Goal: Task Accomplishment & Management: Manage account settings

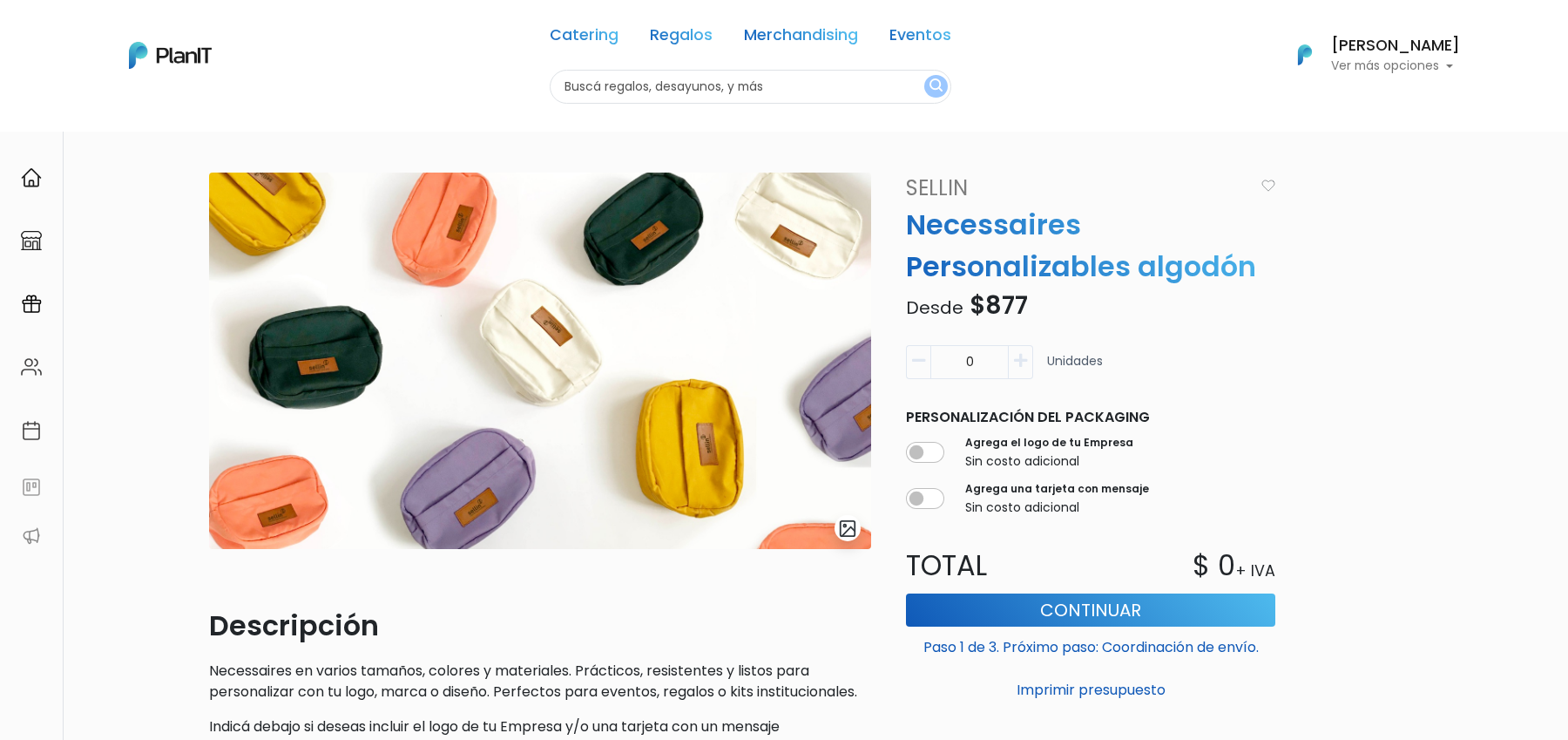
click at [1465, 316] on div "slide 1 of 1 Descripción Necessaires en varios tamaños, colores y materiales. P…" at bounding box center [784, 574] width 1568 height 885
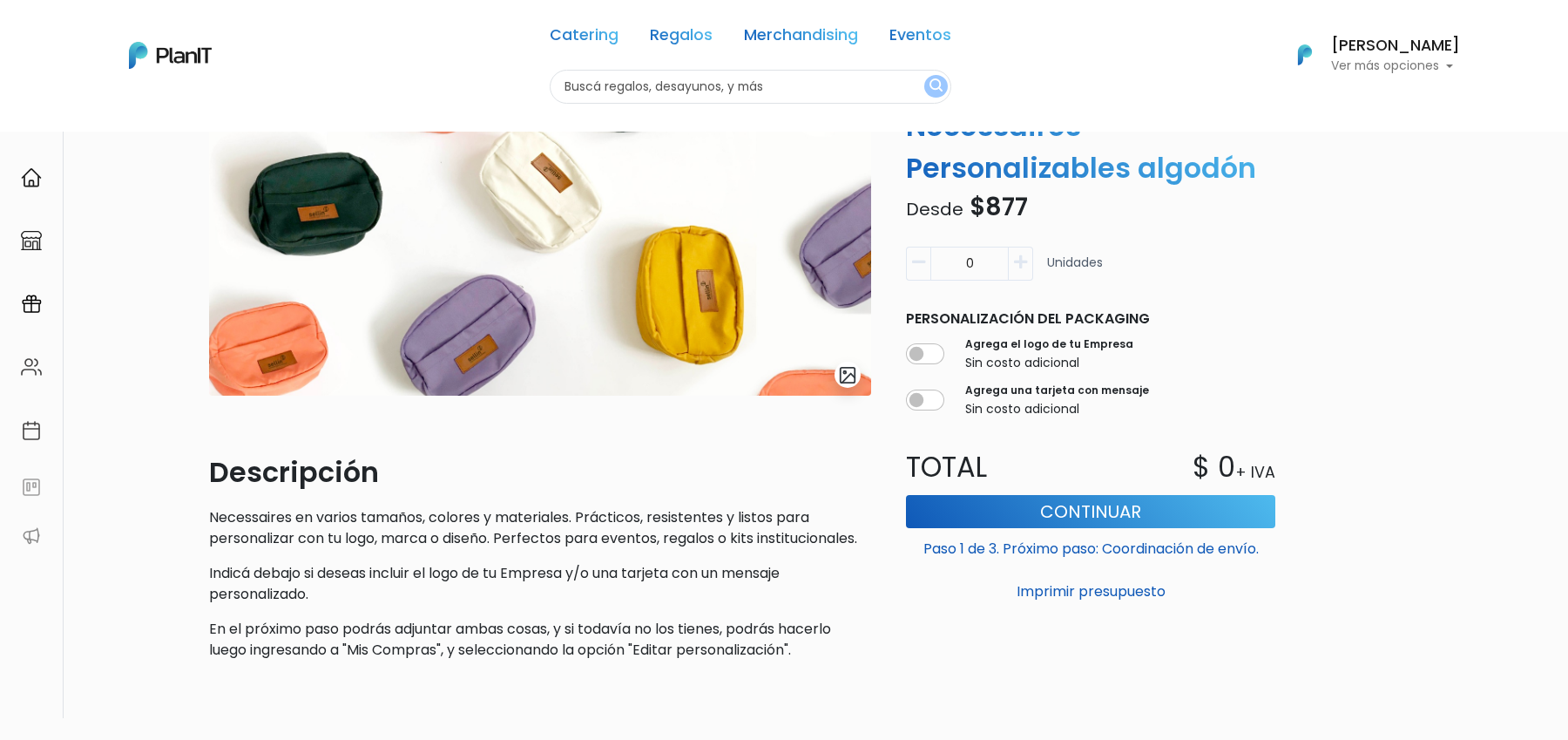
scroll to position [171, 0]
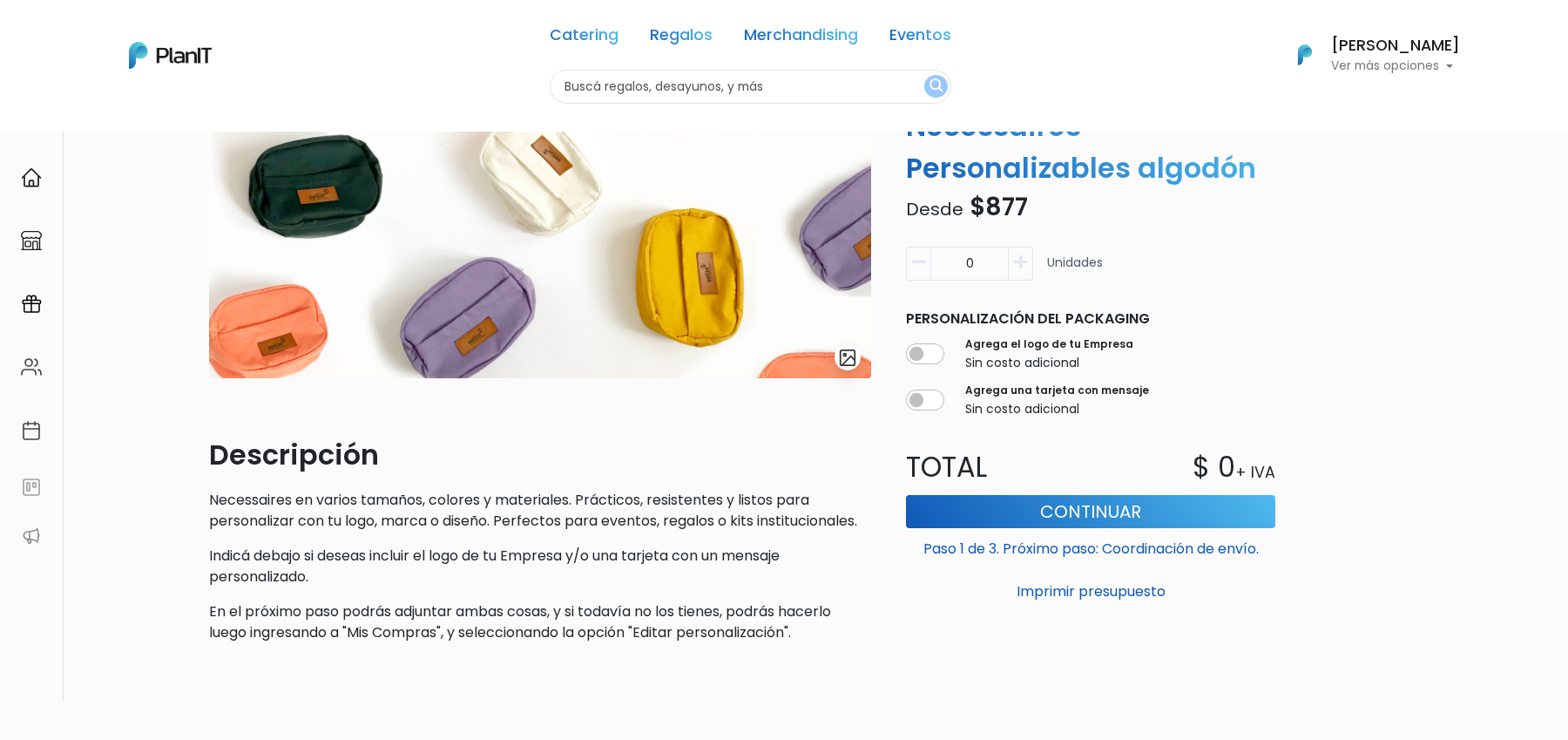
click at [845, 358] on img "submit" at bounding box center [848, 357] width 20 height 20
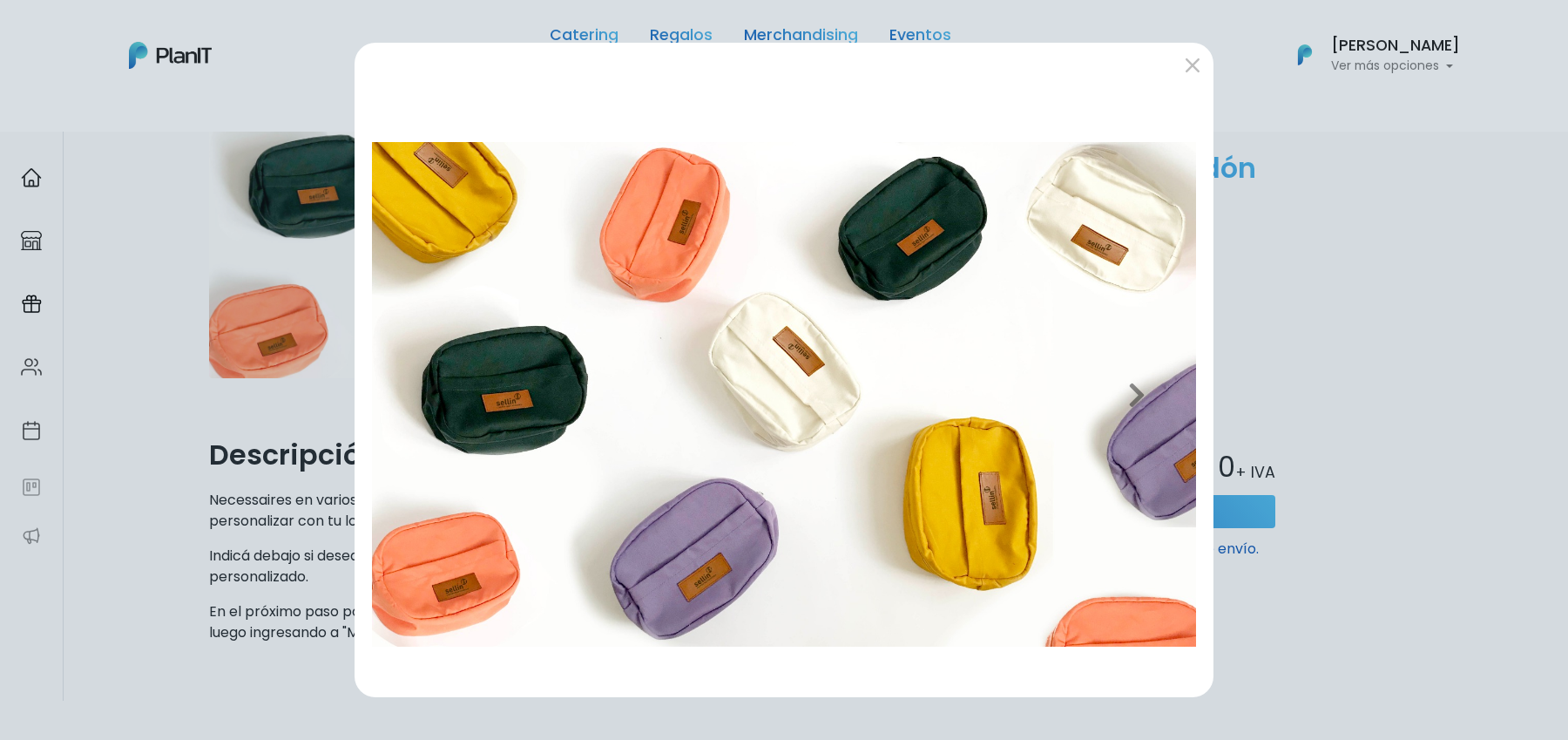
click at [1373, 326] on div "Previous Next" at bounding box center [784, 370] width 1568 height 740
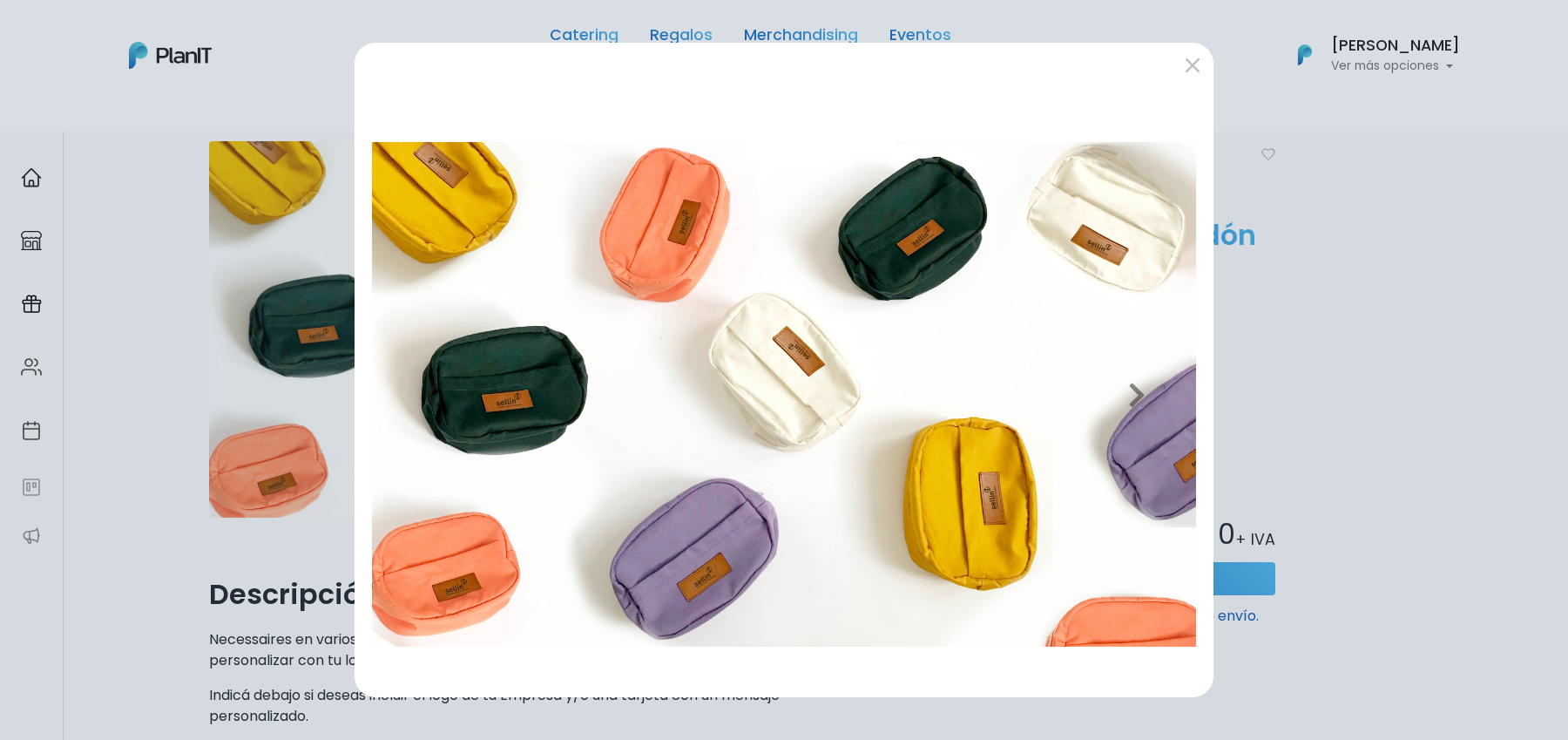
scroll to position [0, 0]
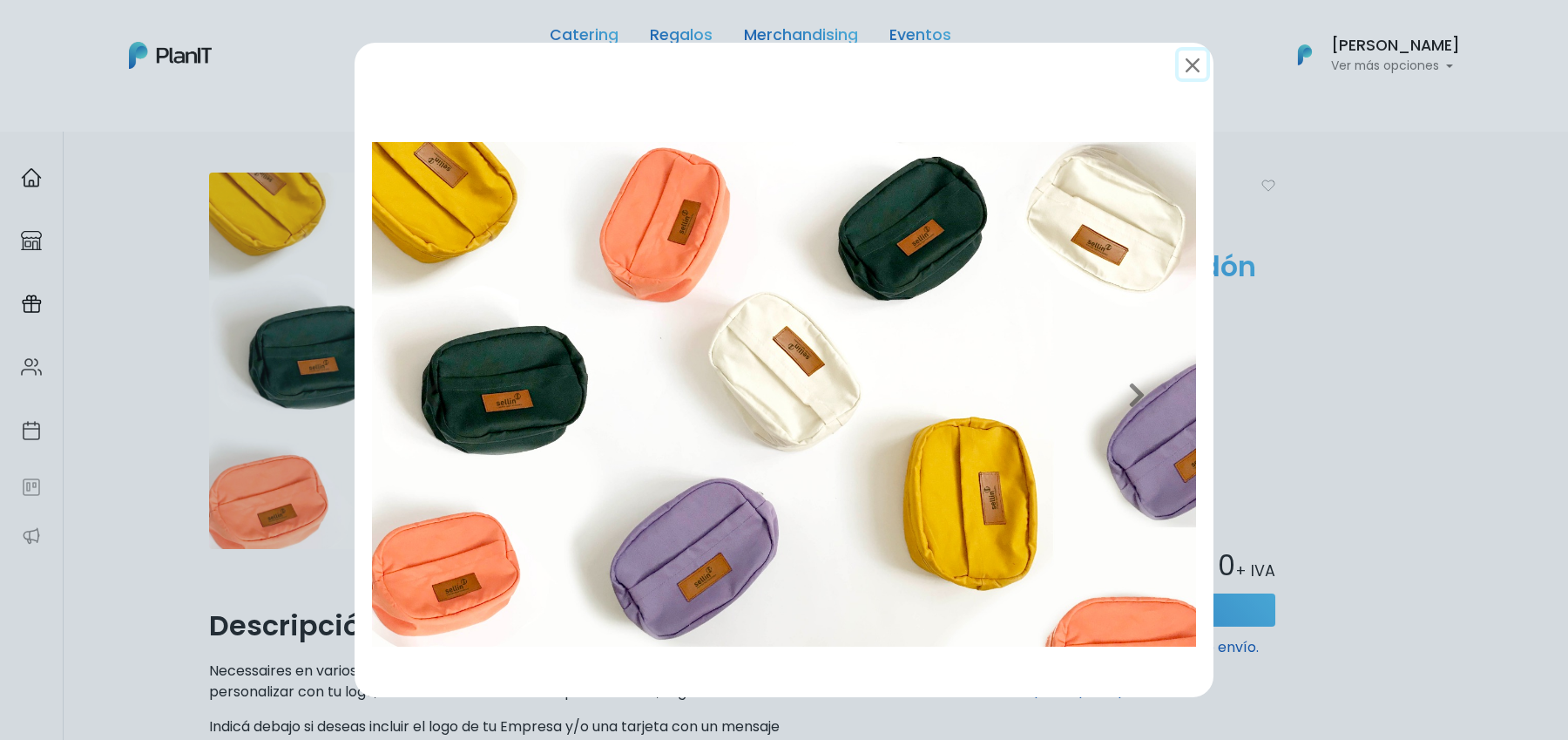
click at [1196, 66] on button "submit" at bounding box center [1193, 64] width 28 height 28
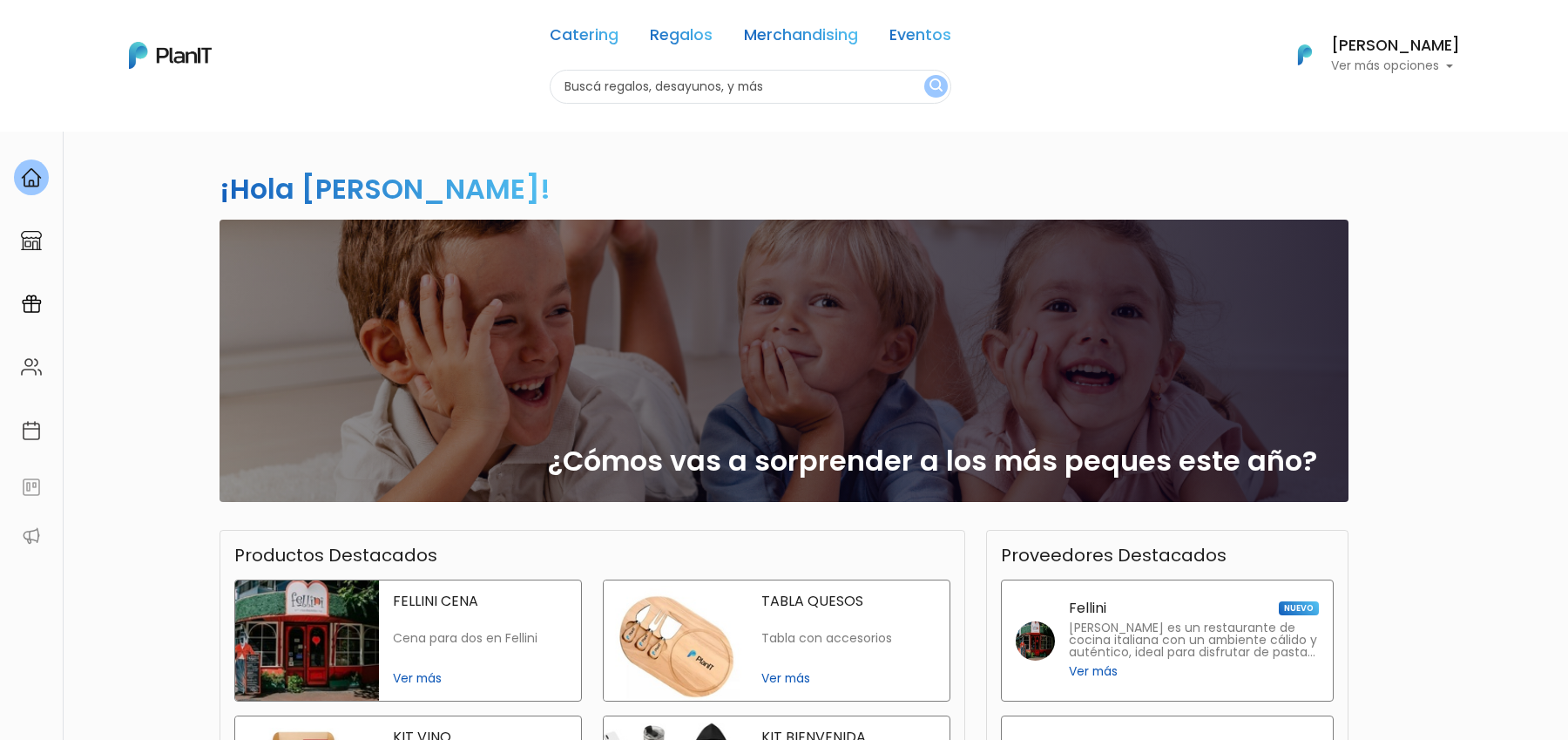
click at [1406, 51] on h6 "[PERSON_NAME]" at bounding box center [1396, 46] width 129 height 15
click at [1379, 254] on link "Cerrar Sesión" at bounding box center [1382, 259] width 155 height 35
